Goal: Transaction & Acquisition: Obtain resource

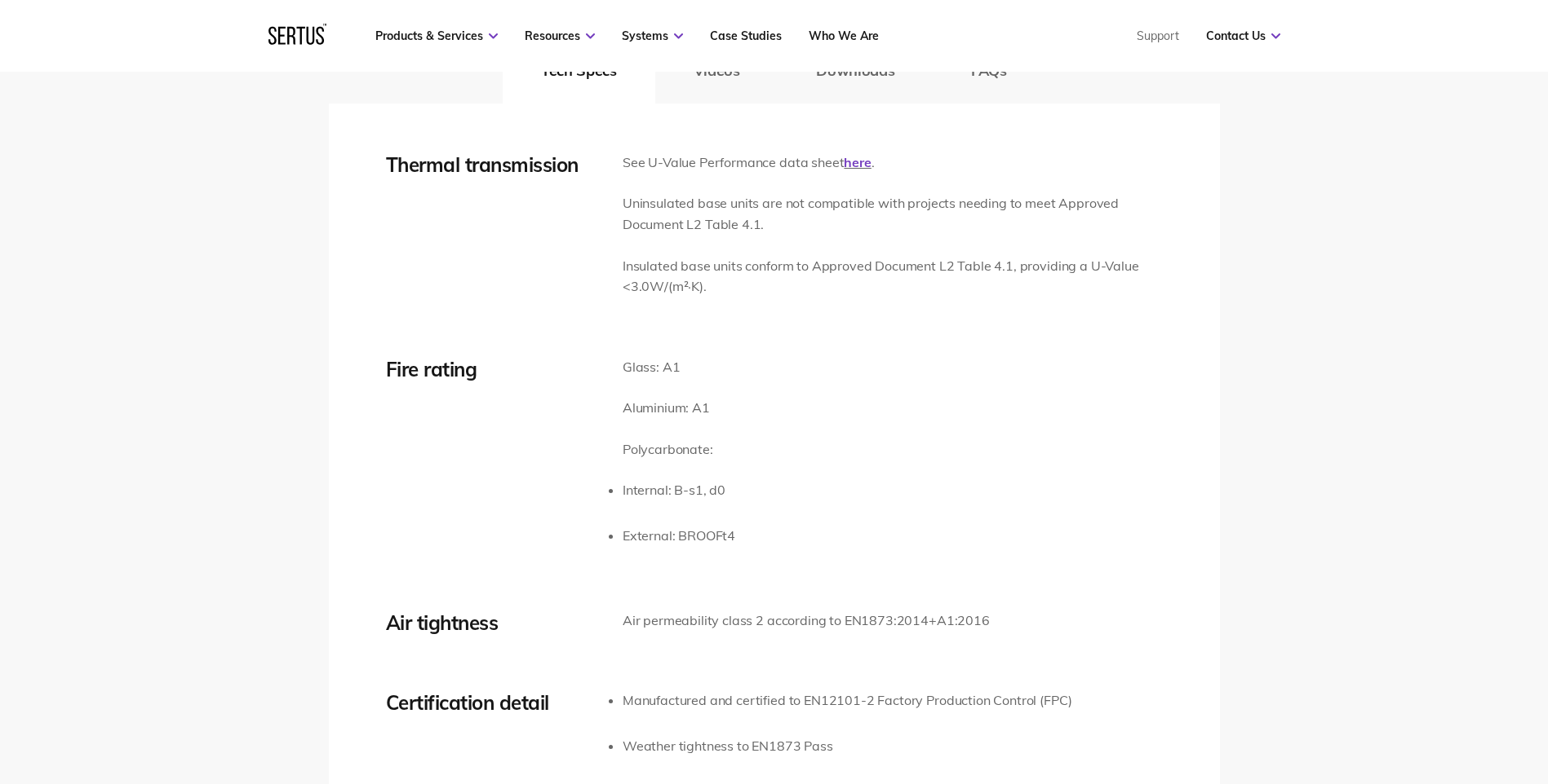
scroll to position [2342, 0]
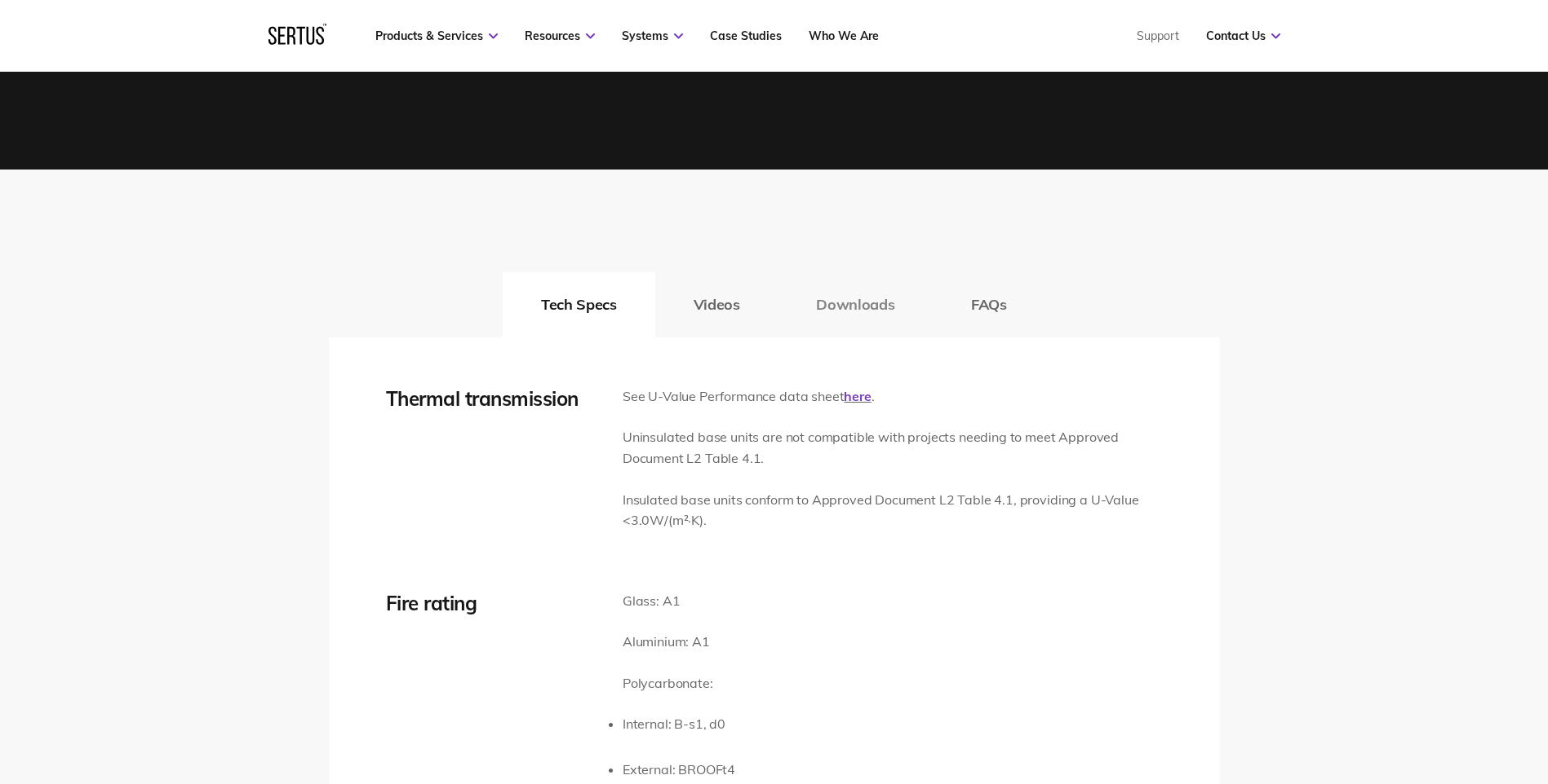
click at [866, 330] on button "Downloads" at bounding box center [855, 304] width 155 height 65
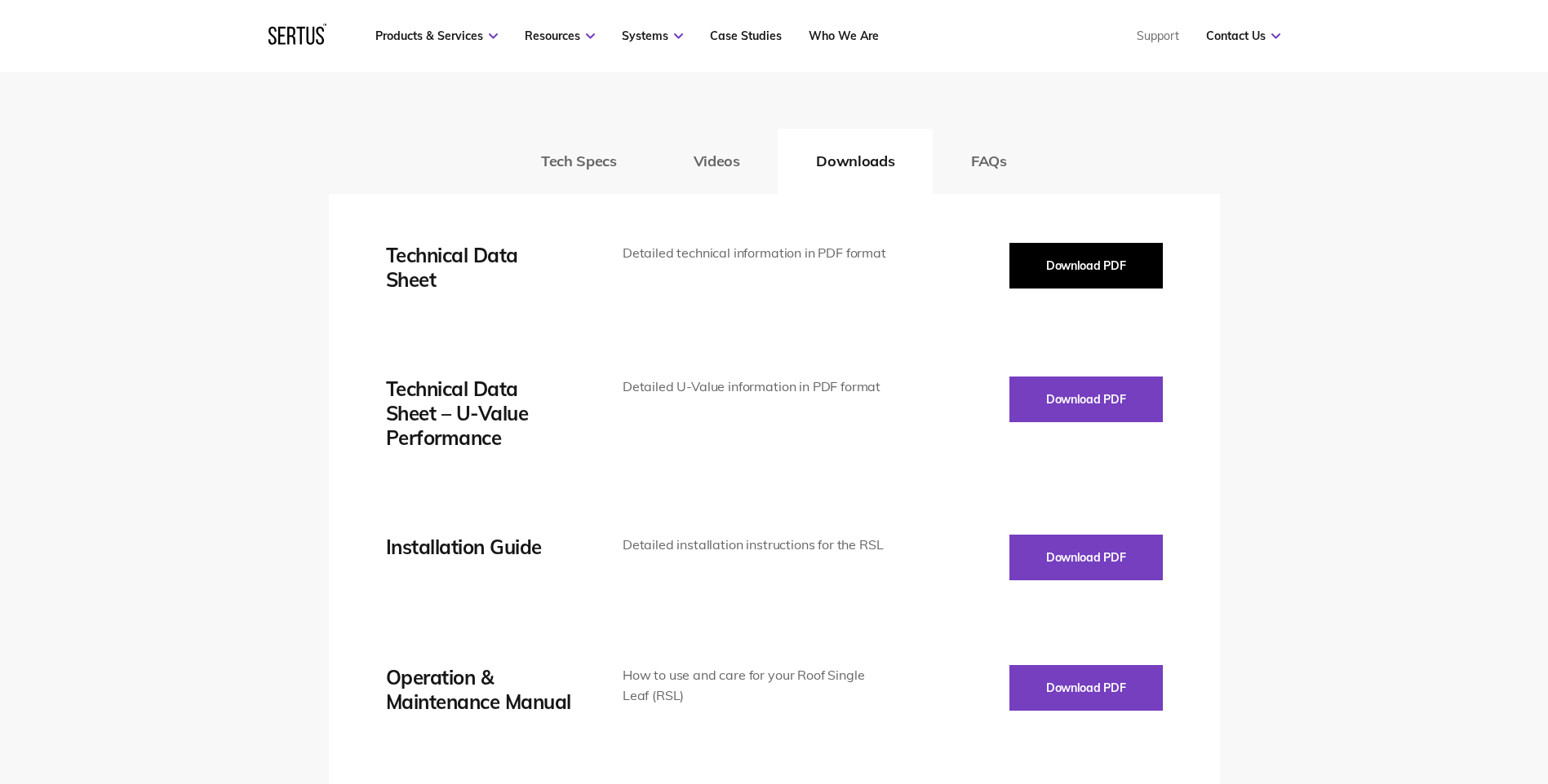
scroll to position [2481, 0]
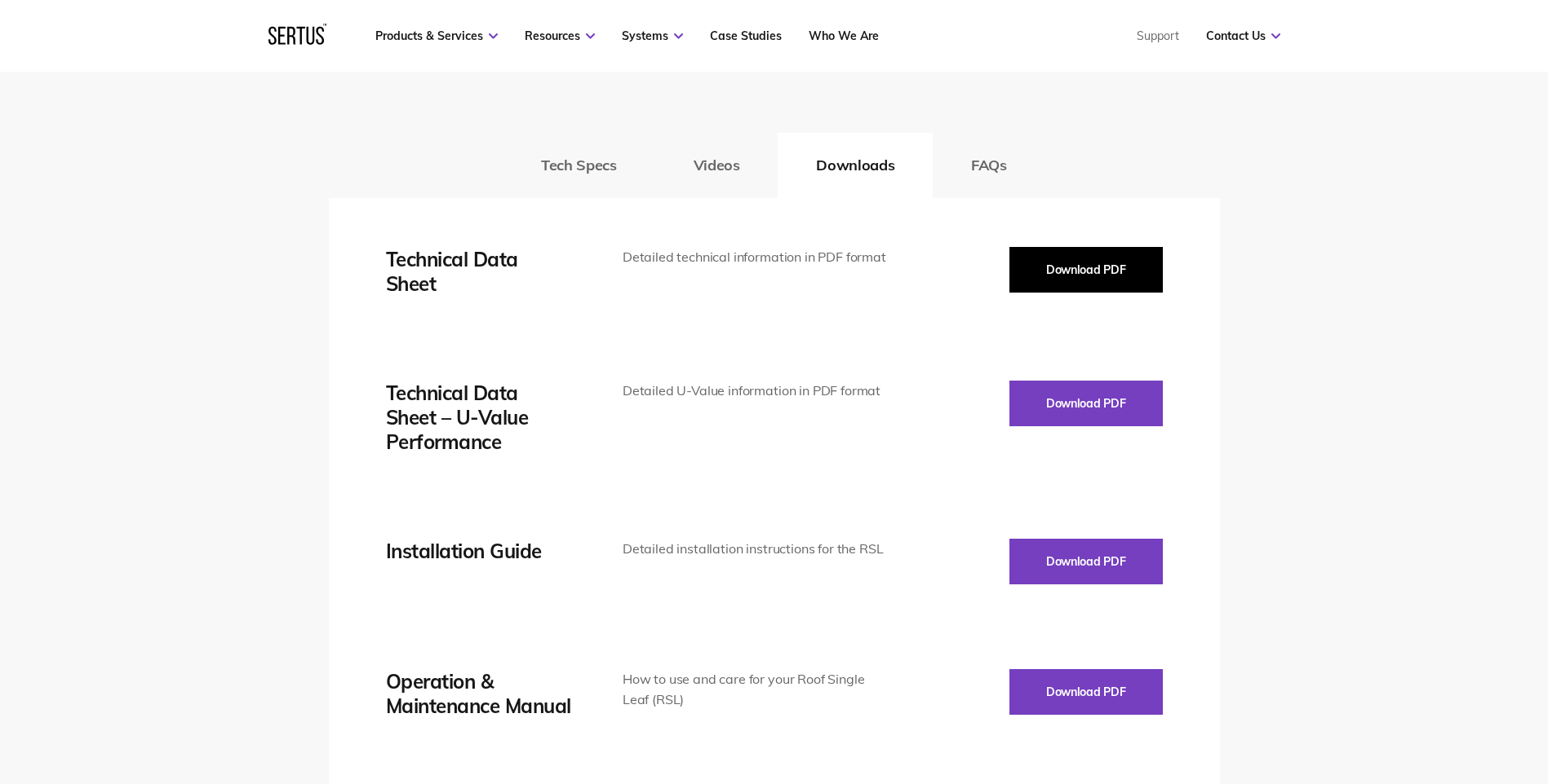
click at [1045, 271] on button "Download PDF" at bounding box center [1086, 270] width 154 height 46
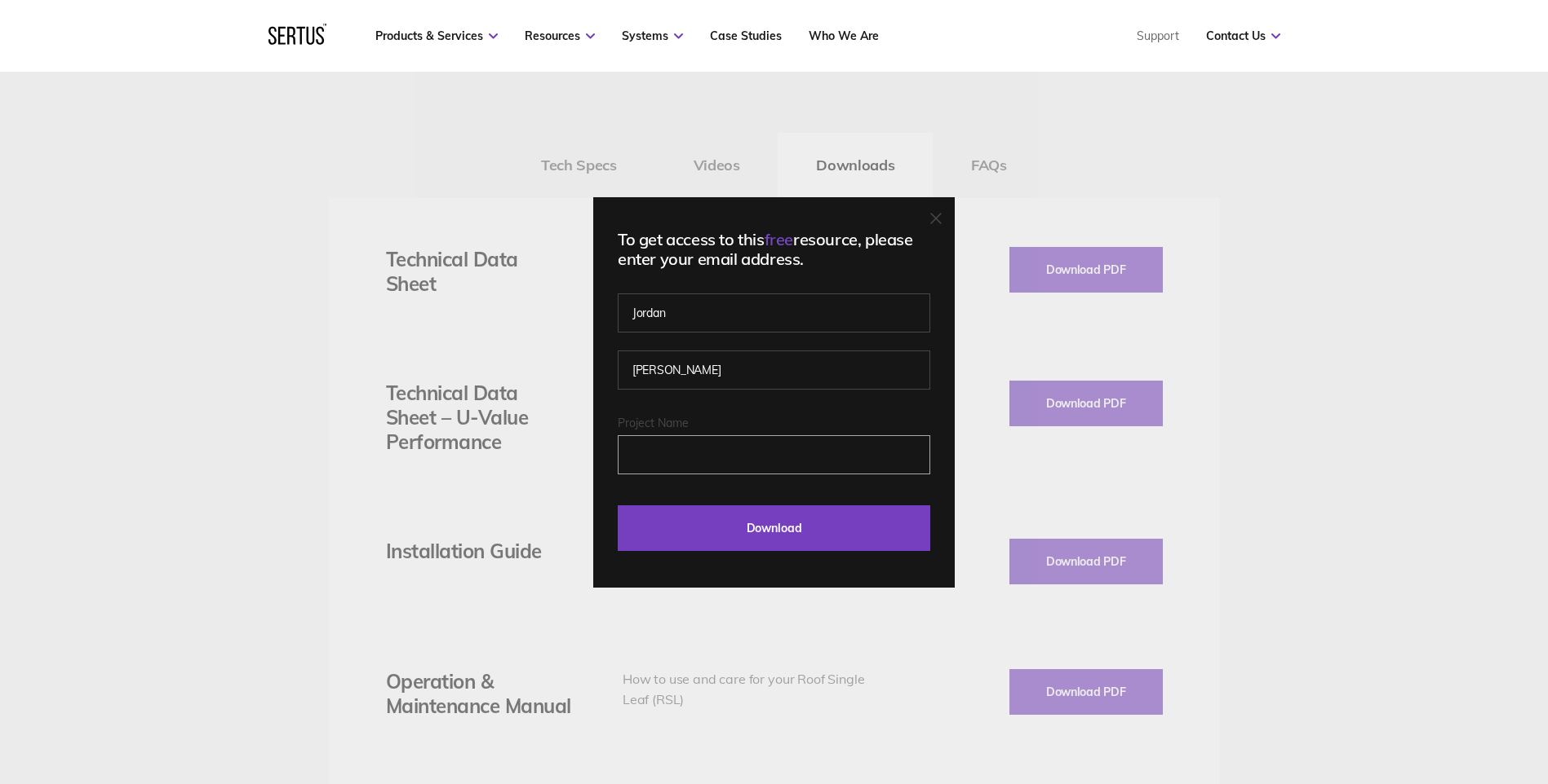
click at [725, 451] on input "Project Name" at bounding box center [774, 454] width 312 height 39
type input "Lincolnshire Secure Children's Home, [GEOGRAPHIC_DATA]"
click at [810, 566] on div "To get access to this free resource, please enter your email address. [PERSON_N…" at bounding box center [774, 393] width 362 height 390
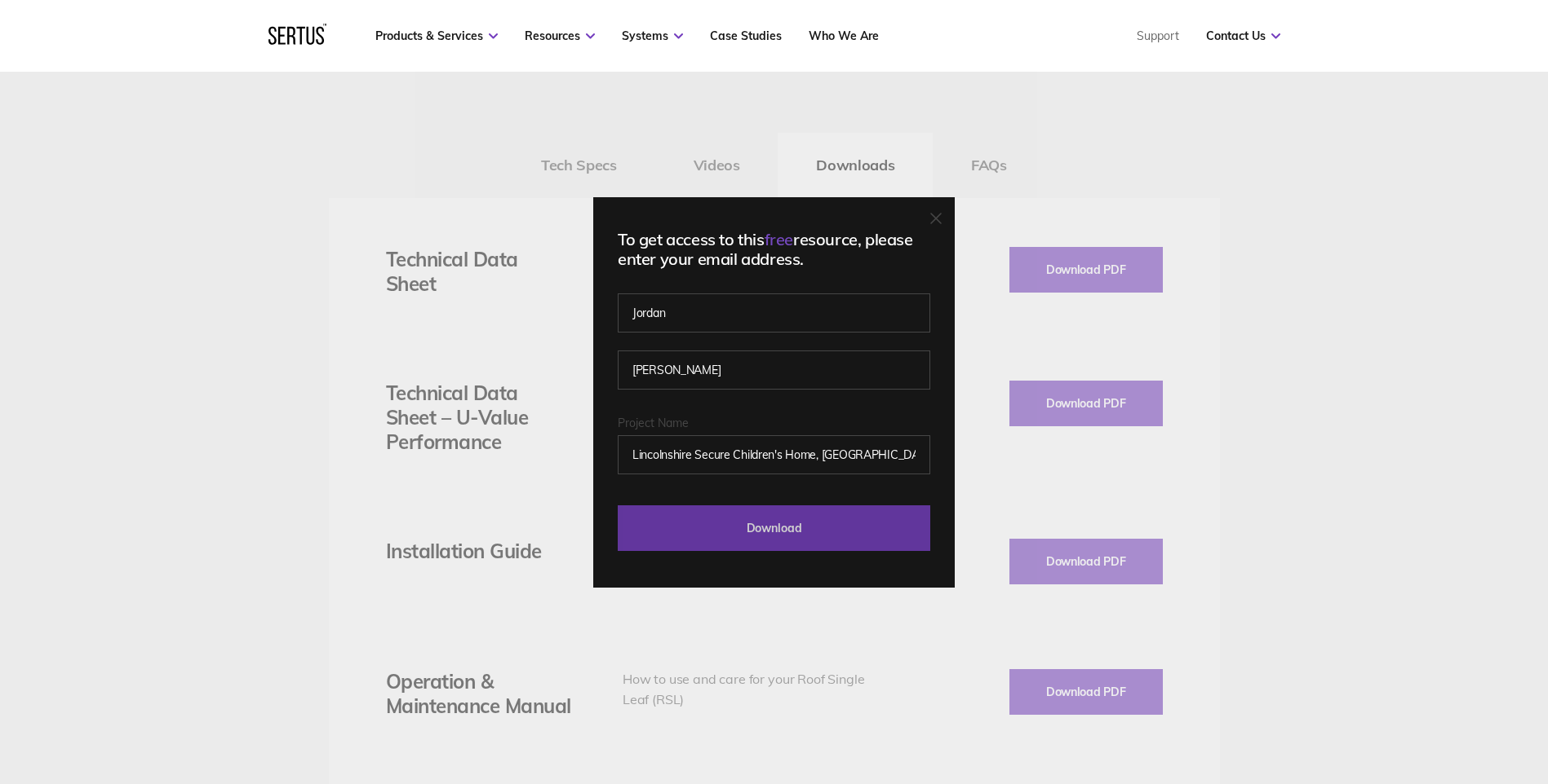
click at [798, 536] on input "Download" at bounding box center [774, 528] width 312 height 46
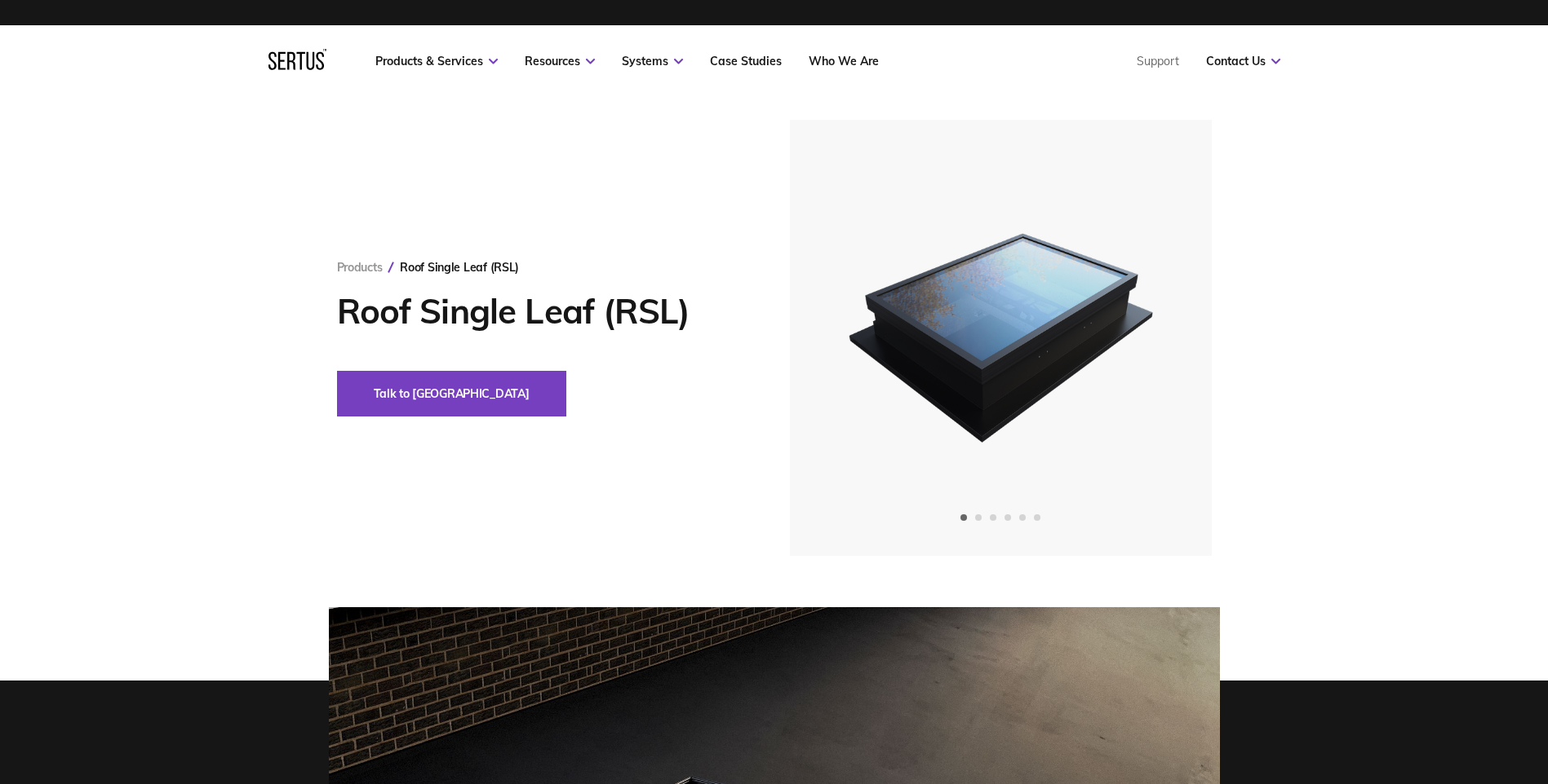
scroll to position [0, 0]
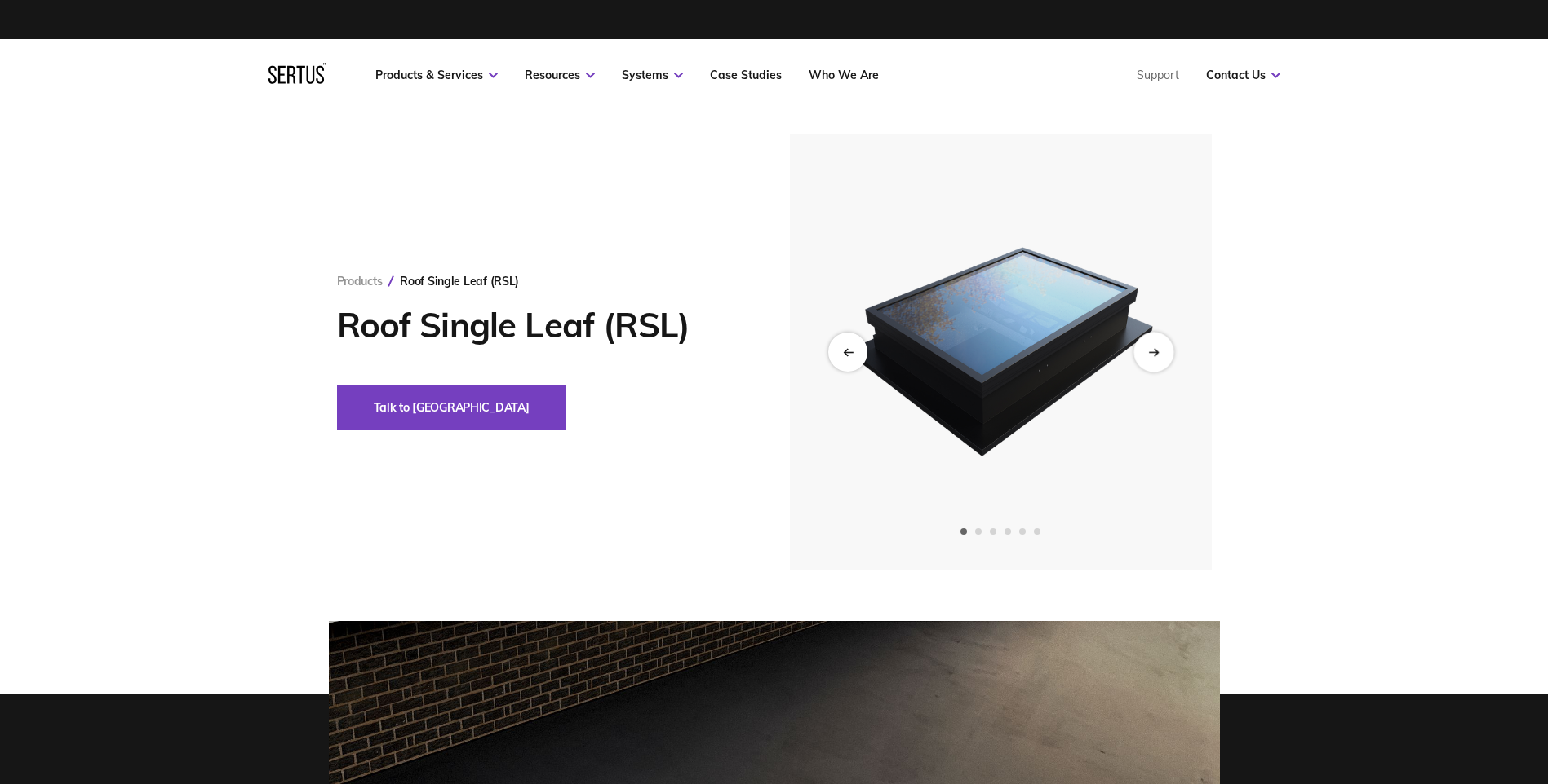
click at [1156, 362] on div "Next slide" at bounding box center [1153, 352] width 40 height 40
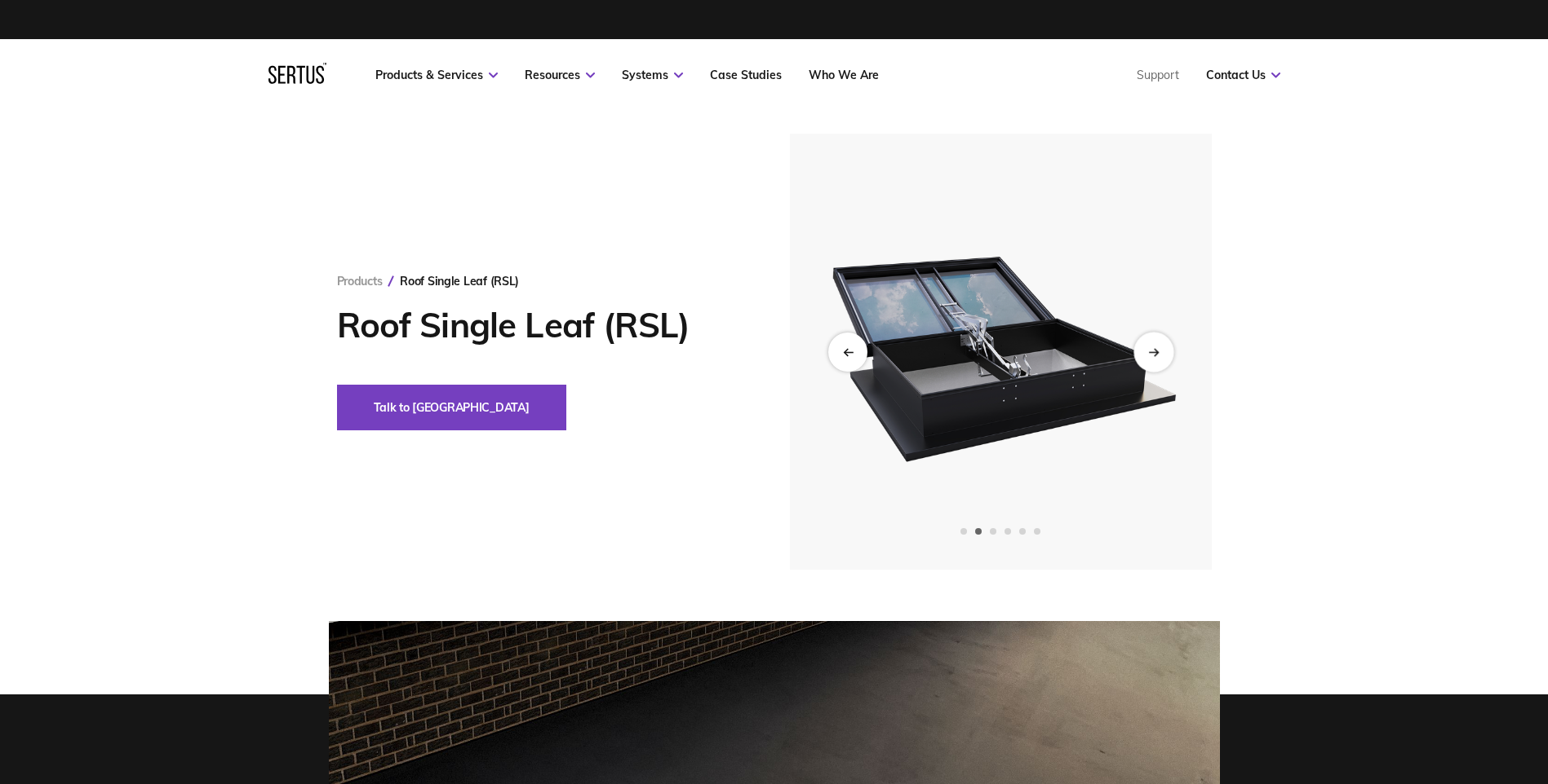
click at [1156, 362] on div "Next slide" at bounding box center [1153, 352] width 40 height 40
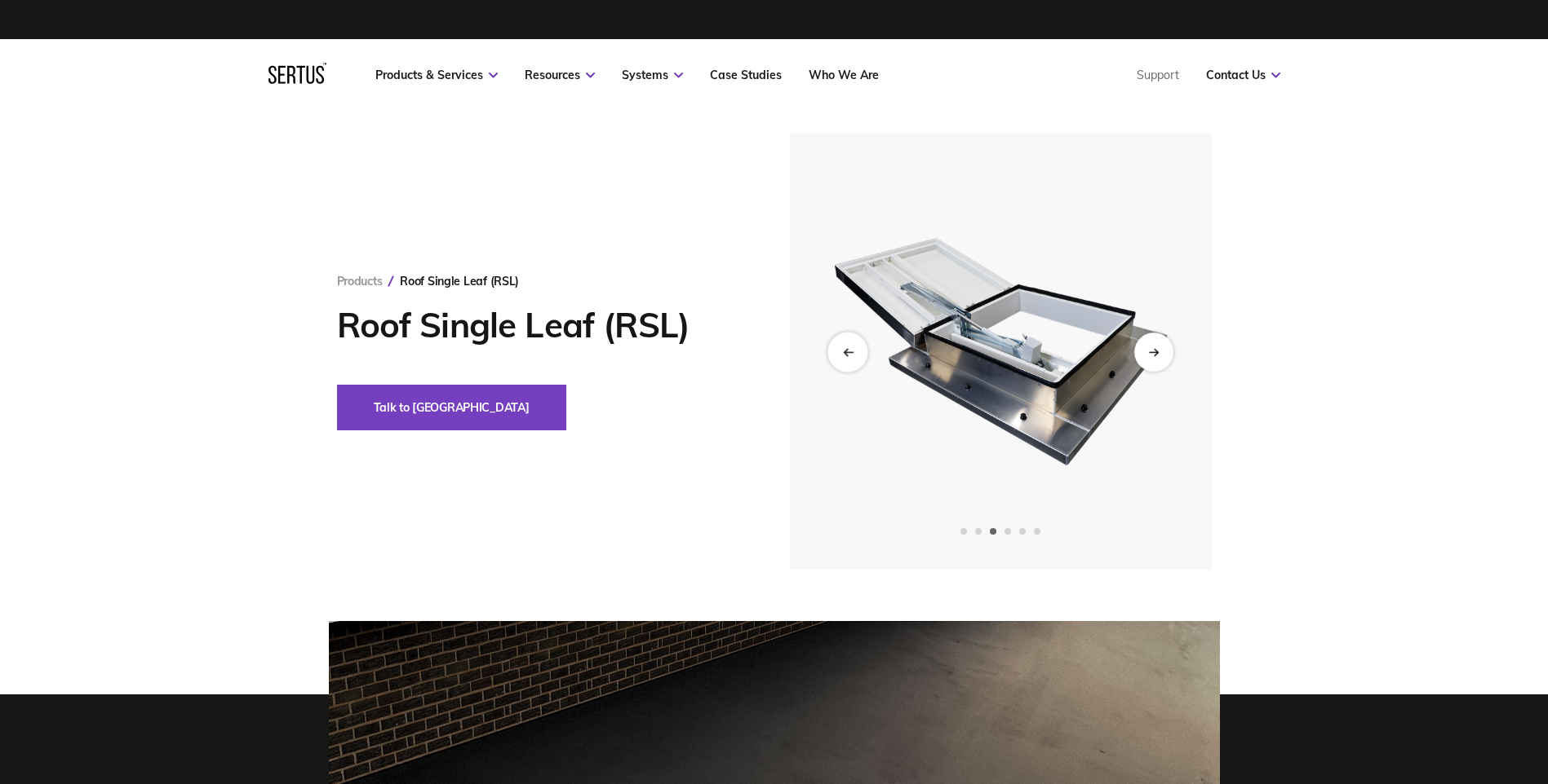
click at [842, 350] on icon "Previous slide" at bounding box center [847, 352] width 10 height 9
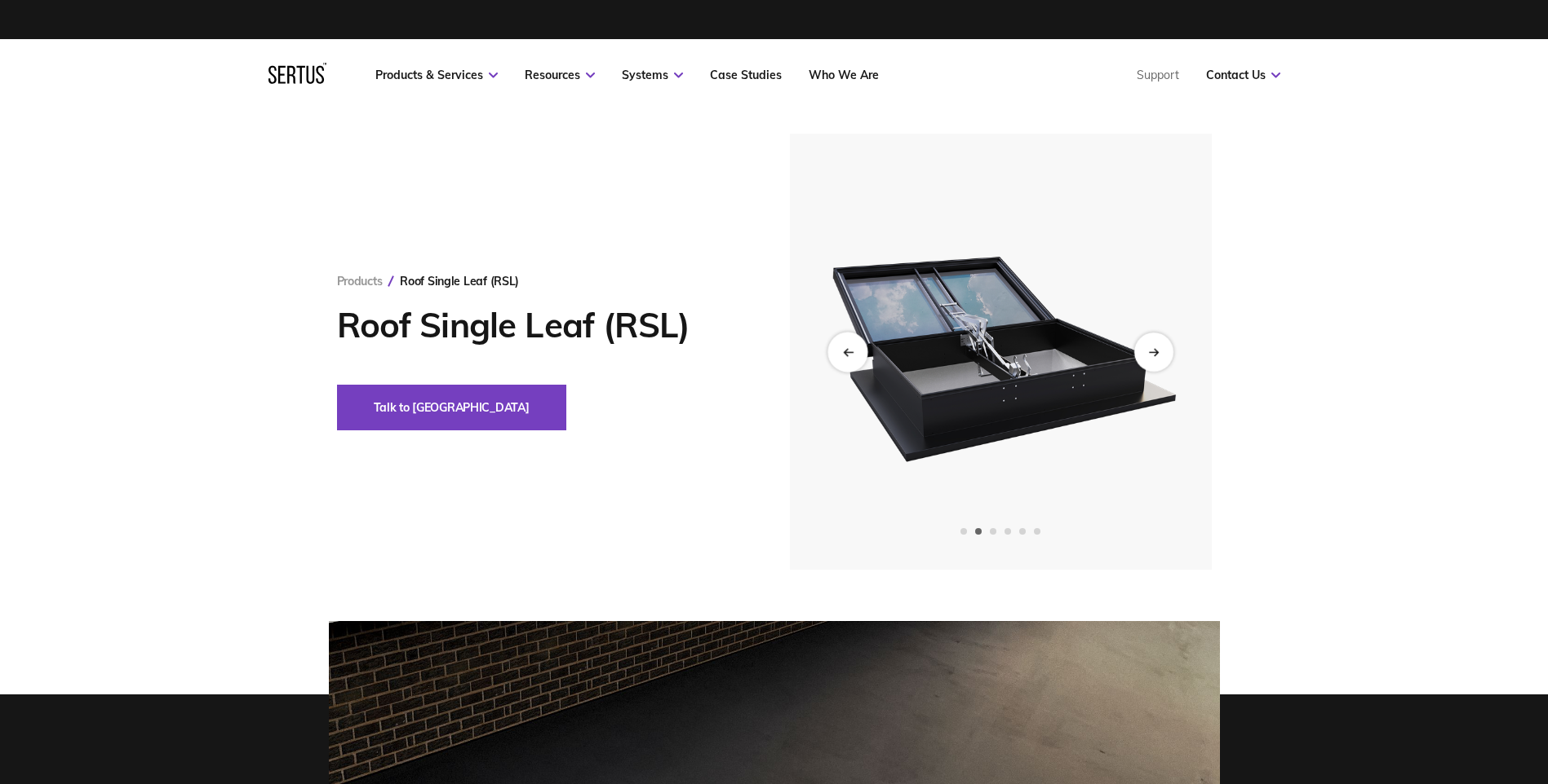
click at [842, 350] on icon "Previous slide" at bounding box center [847, 352] width 10 height 9
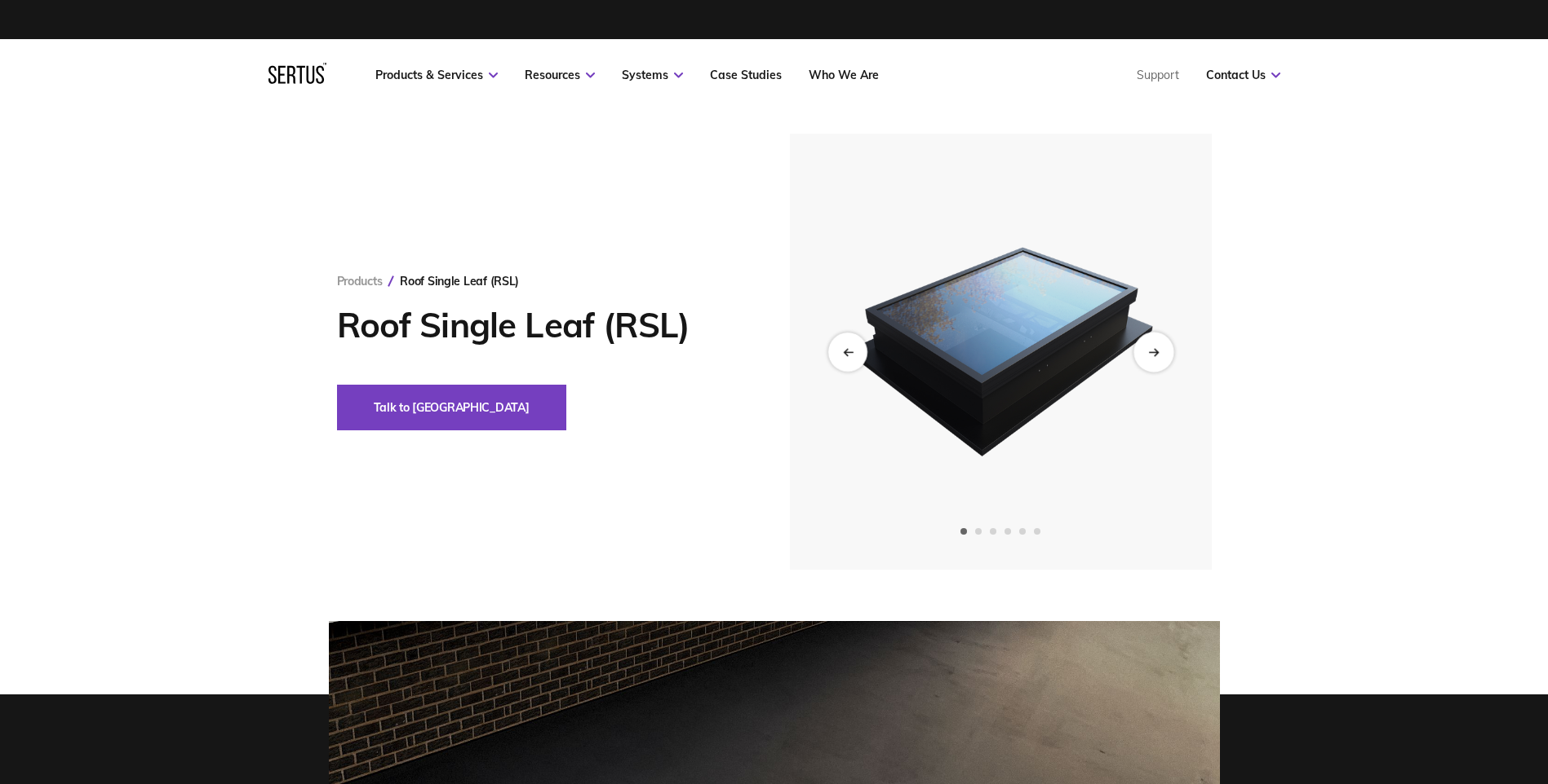
click at [1150, 350] on icon "Next slide" at bounding box center [1153, 352] width 10 height 9
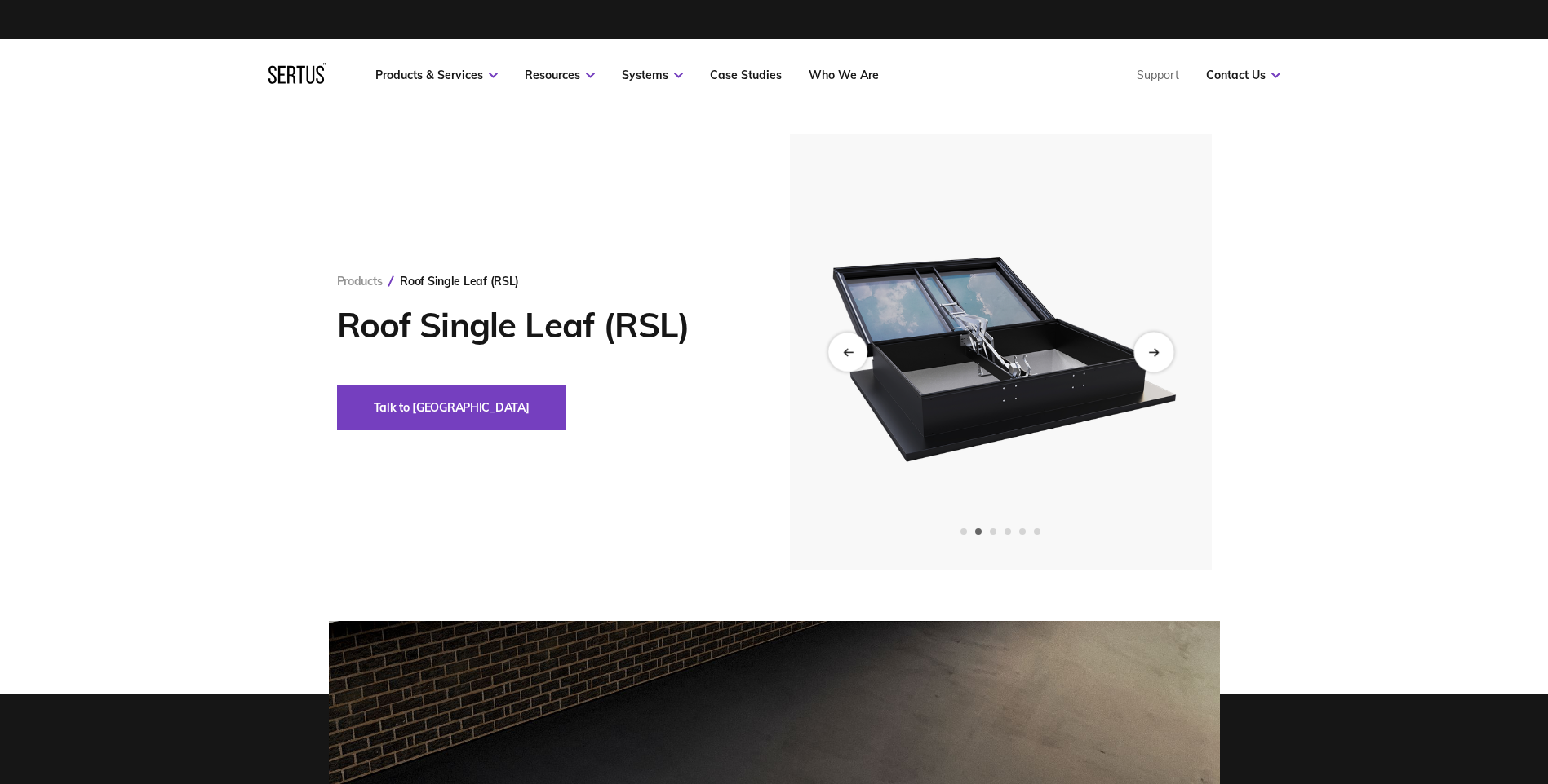
click at [1150, 350] on icon "Next slide" at bounding box center [1153, 352] width 10 height 9
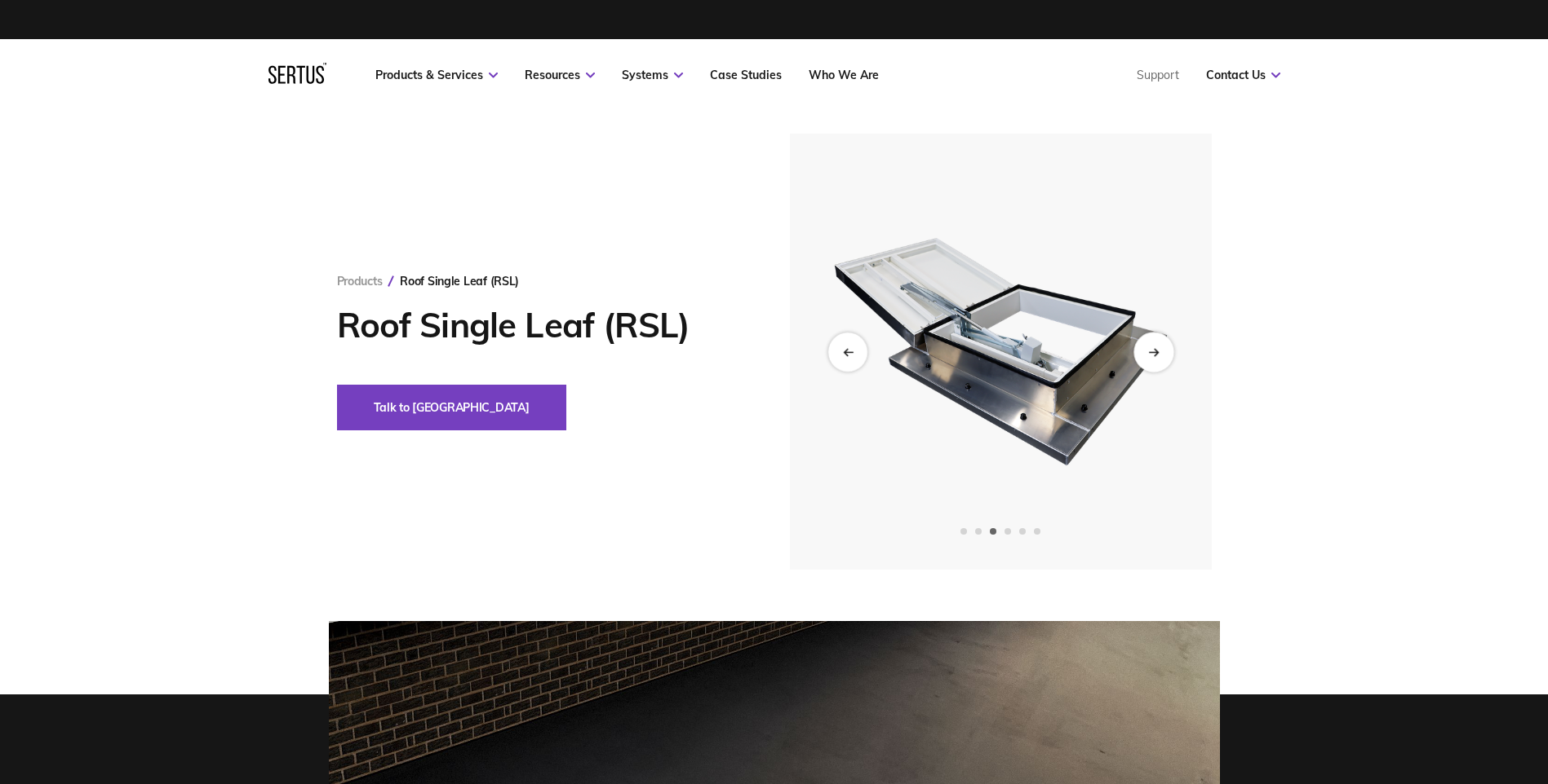
click at [1145, 343] on div "Next slide" at bounding box center [1153, 352] width 40 height 40
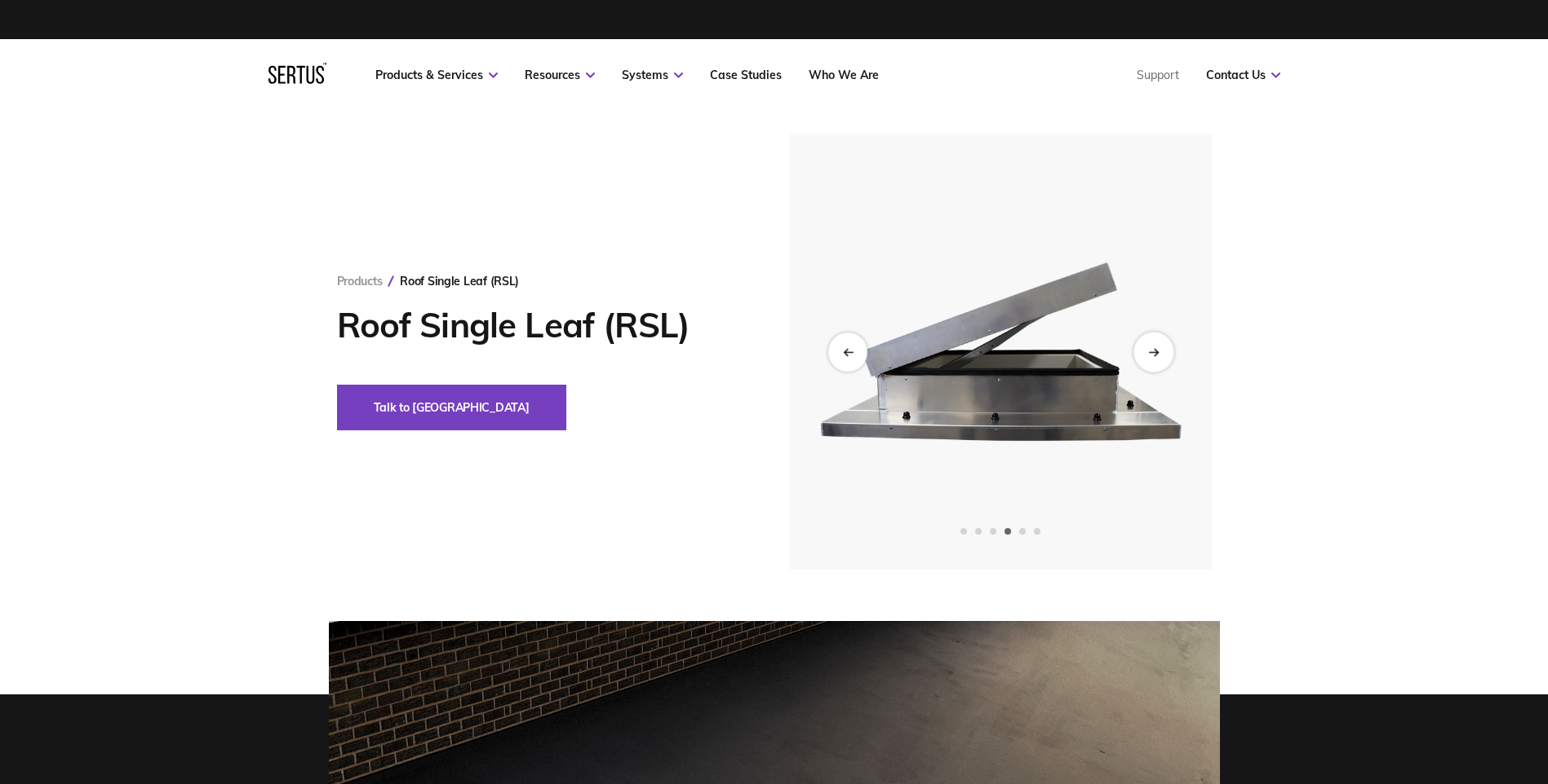
click at [1145, 343] on div "Next slide" at bounding box center [1153, 352] width 40 height 40
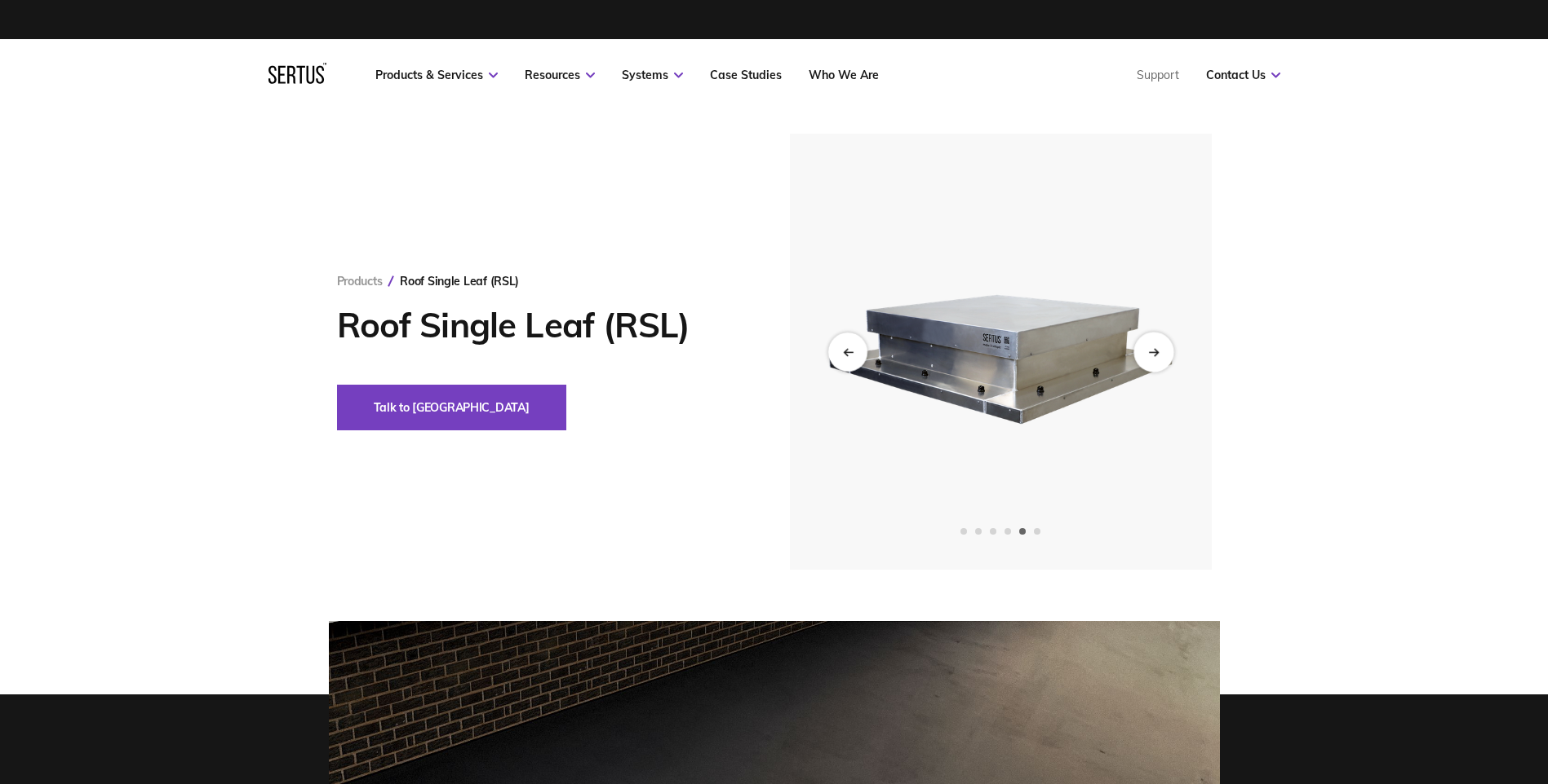
click at [1158, 357] on div "Next slide" at bounding box center [1153, 352] width 40 height 40
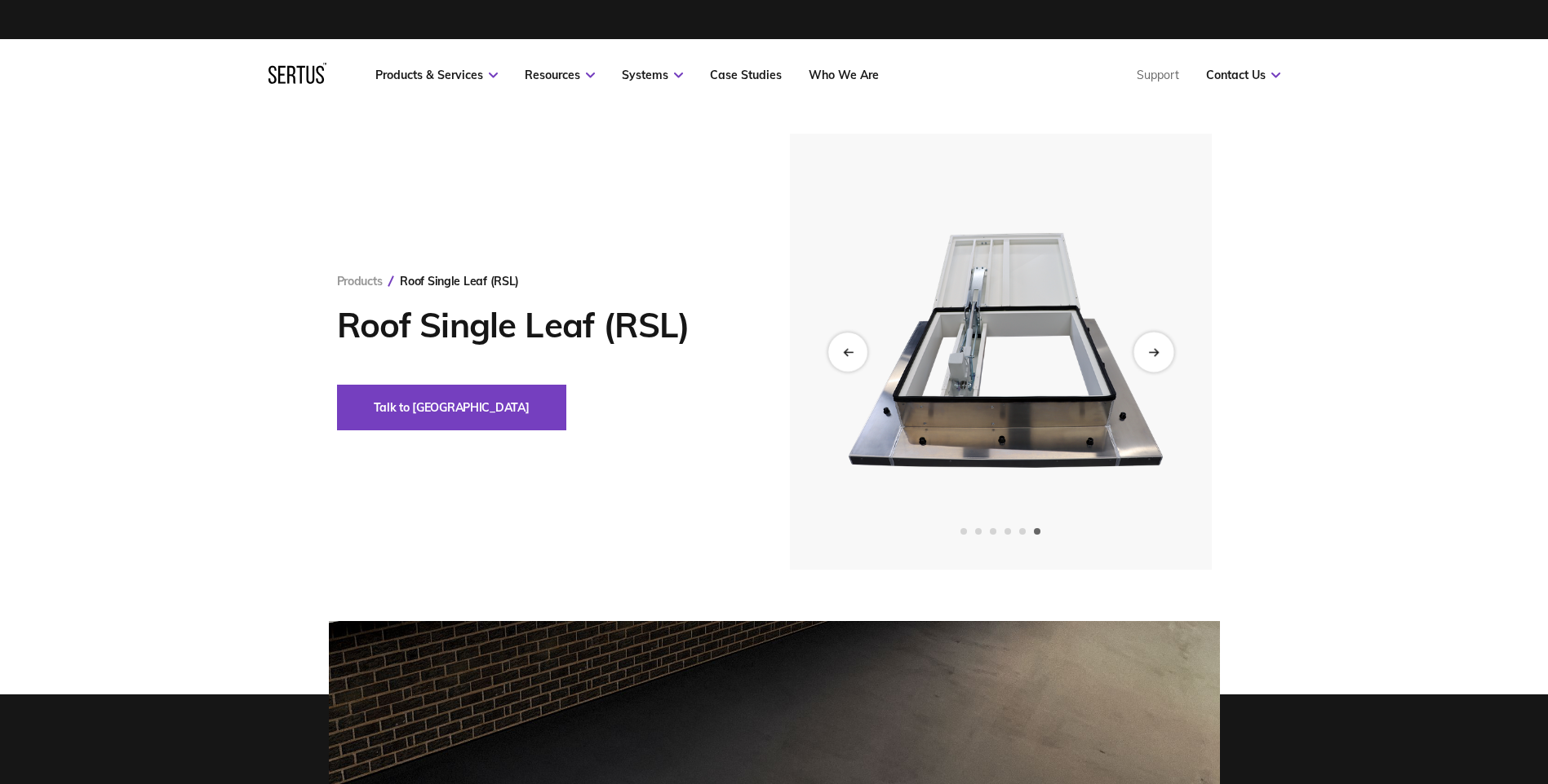
click at [1145, 354] on div "Next slide" at bounding box center [1153, 352] width 40 height 40
drag, startPoint x: 847, startPoint y: 342, endPoint x: 1427, endPoint y: 278, distance: 583.5
click at [1427, 278] on div "Products Roof Single Leaf (RSL) Roof Single Leaf (RSL) Talk to us" at bounding box center [774, 351] width 1548 height 436
click at [837, 346] on div "Previous slide" at bounding box center [847, 352] width 40 height 40
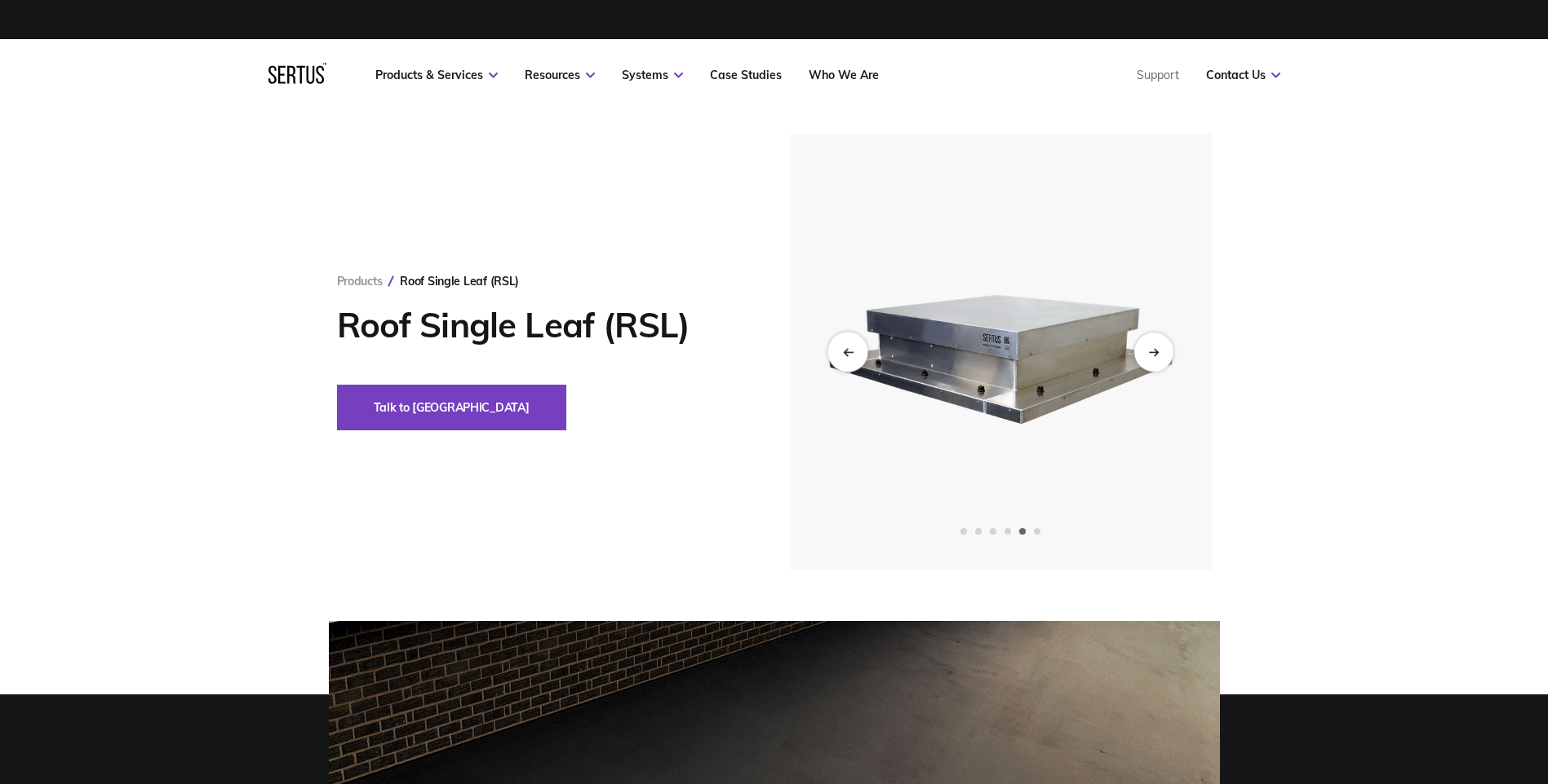
click at [843, 349] on icon "Previous slide" at bounding box center [847, 352] width 10 height 9
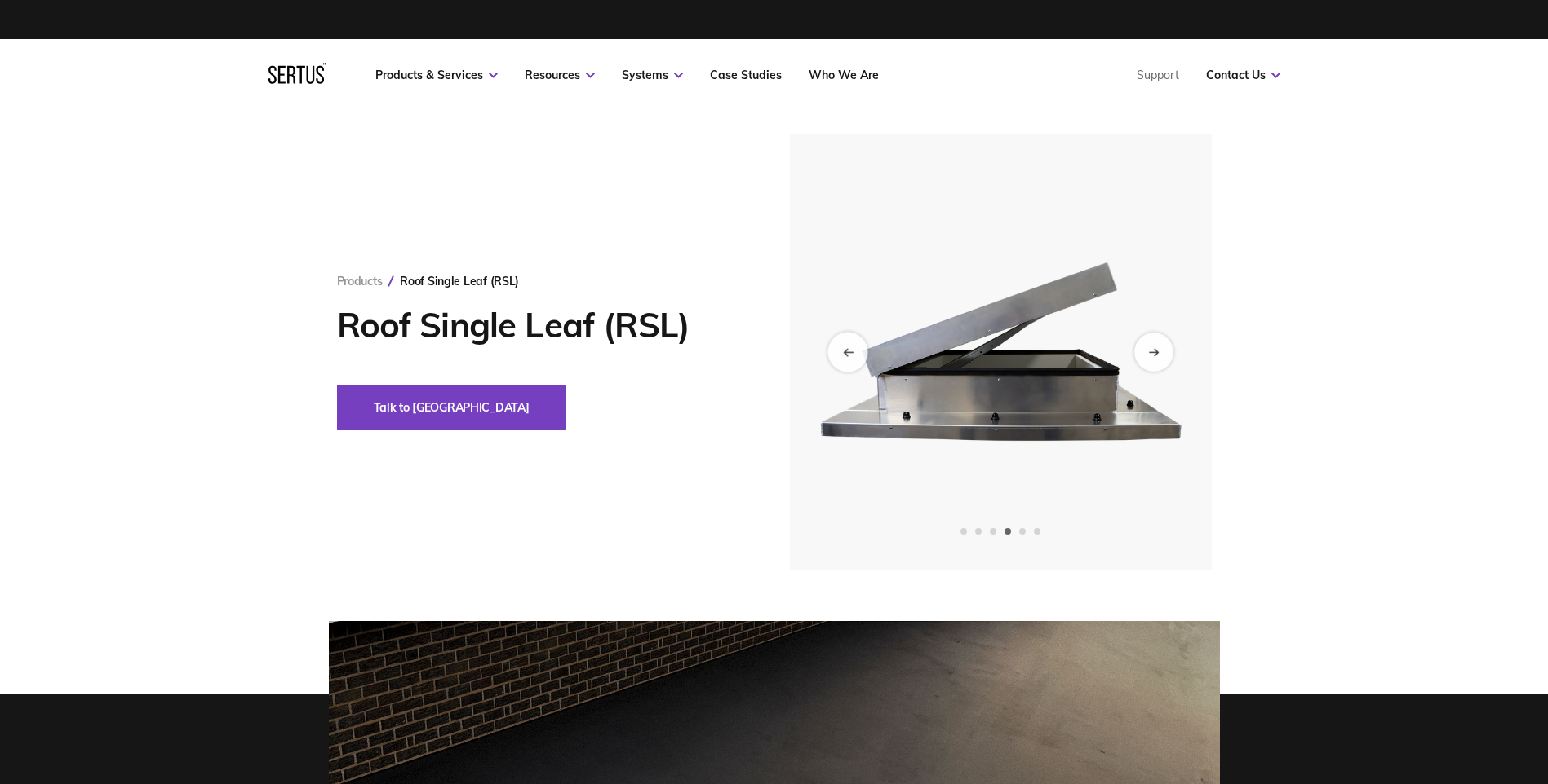
click at [857, 342] on div "Previous slide" at bounding box center [847, 352] width 40 height 40
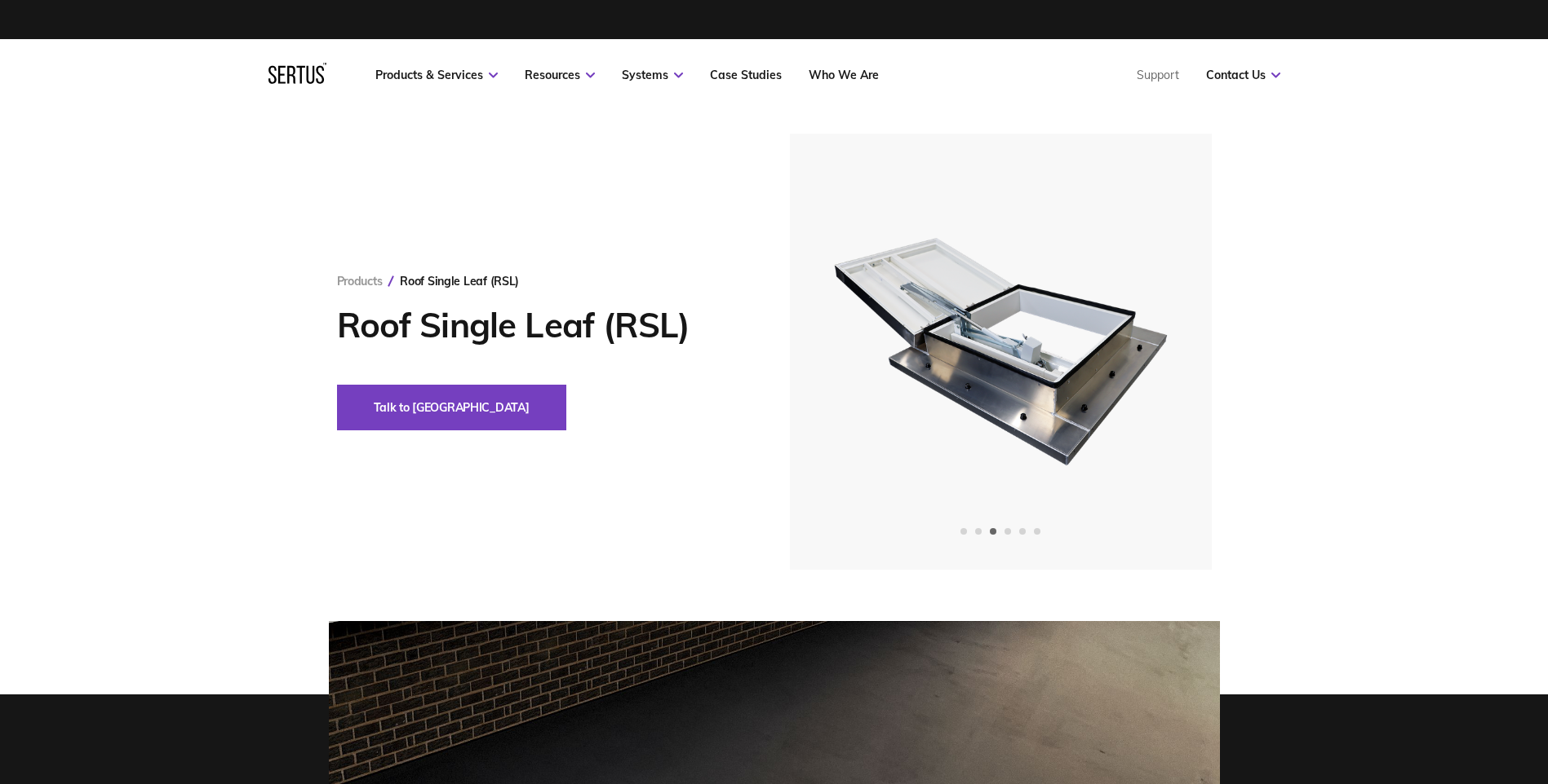
click at [1401, 232] on div "Products Roof Single Leaf (RSL) Roof Single Leaf (RSL) Talk to us" at bounding box center [774, 351] width 1548 height 436
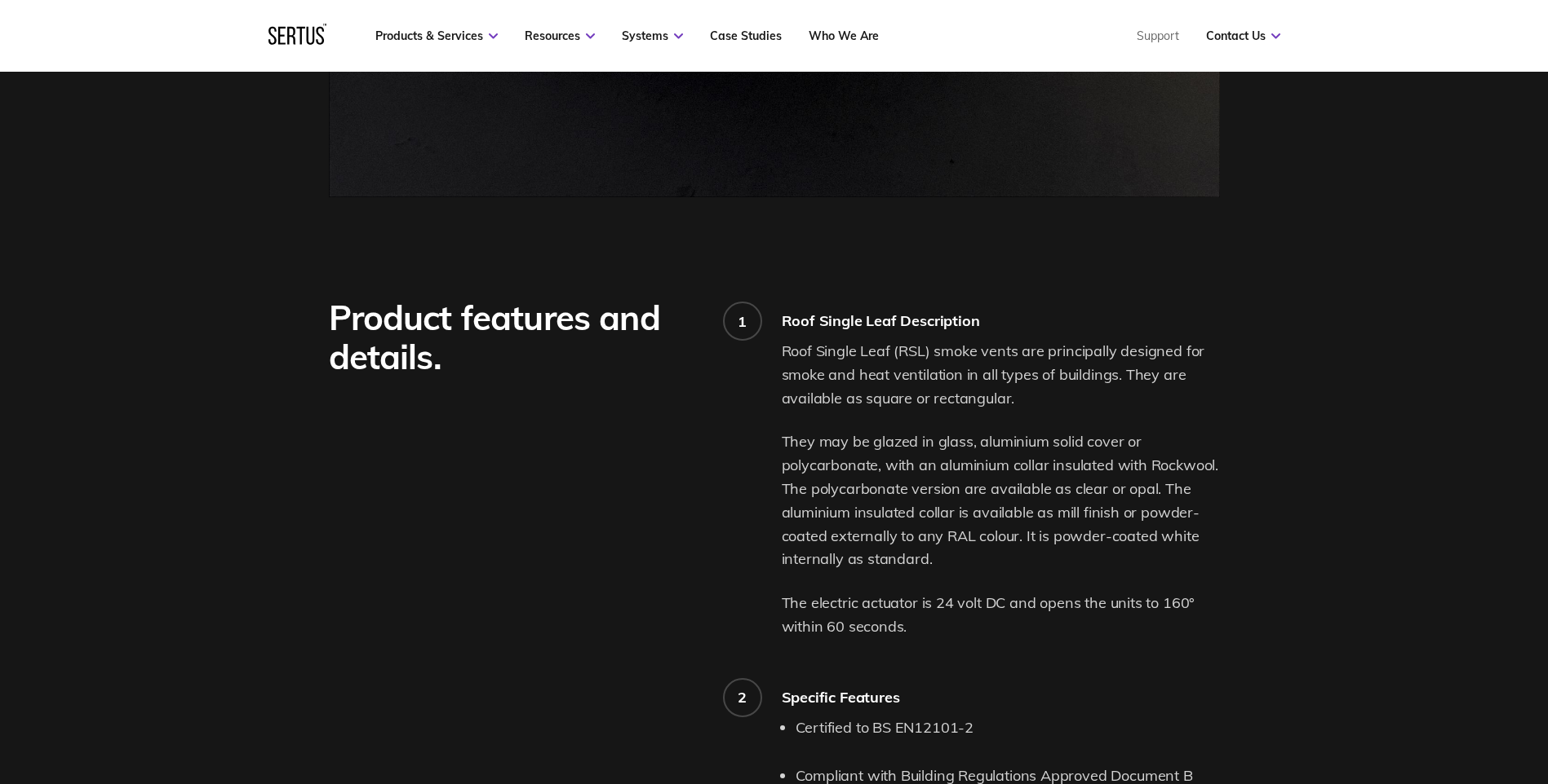
scroll to position [1093, 0]
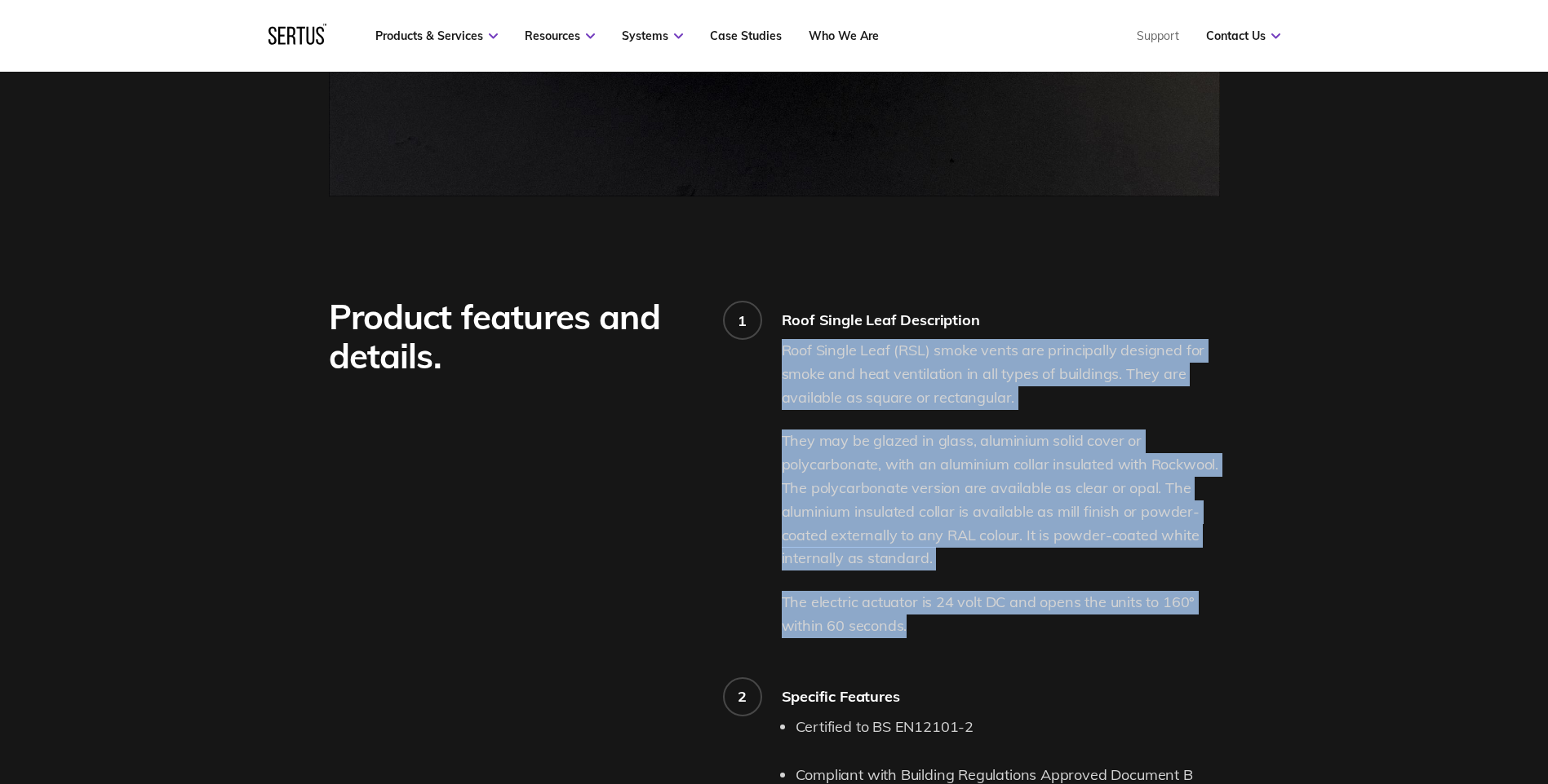
drag, startPoint x: 917, startPoint y: 624, endPoint x: 784, endPoint y: 348, distance: 306.4
click at [784, 348] on div "Roof Single Leaf (RSL) smoke vents are principally designed for smoke and heat …" at bounding box center [1000, 488] width 438 height 299
copy div "Roof Single Leaf (RSL) smoke vents are principally designed for smoke and heat …"
